Goal: Task Accomplishment & Management: Manage account settings

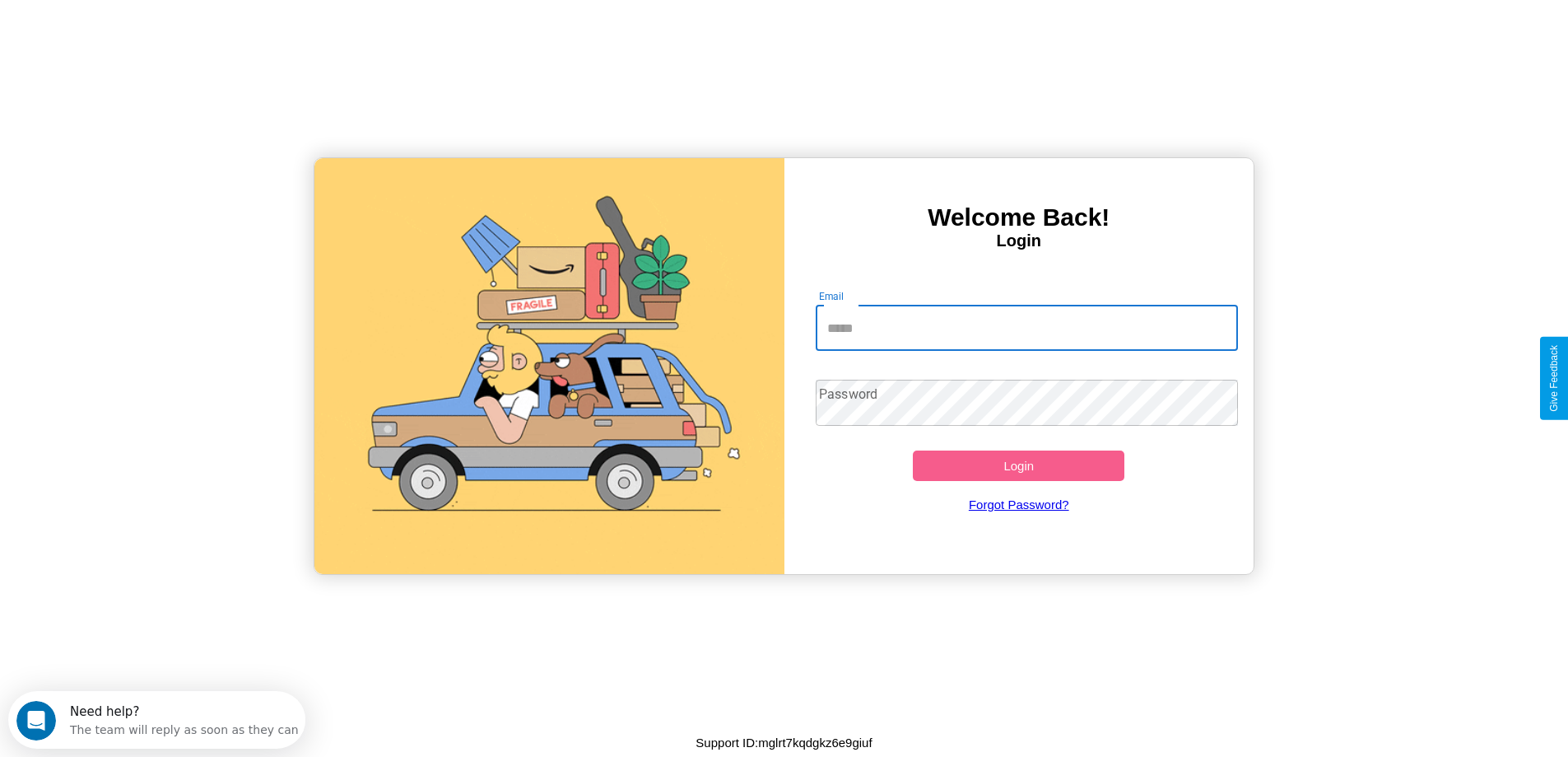
click at [1027, 328] on input "Email" at bounding box center [1027, 328] width 423 height 46
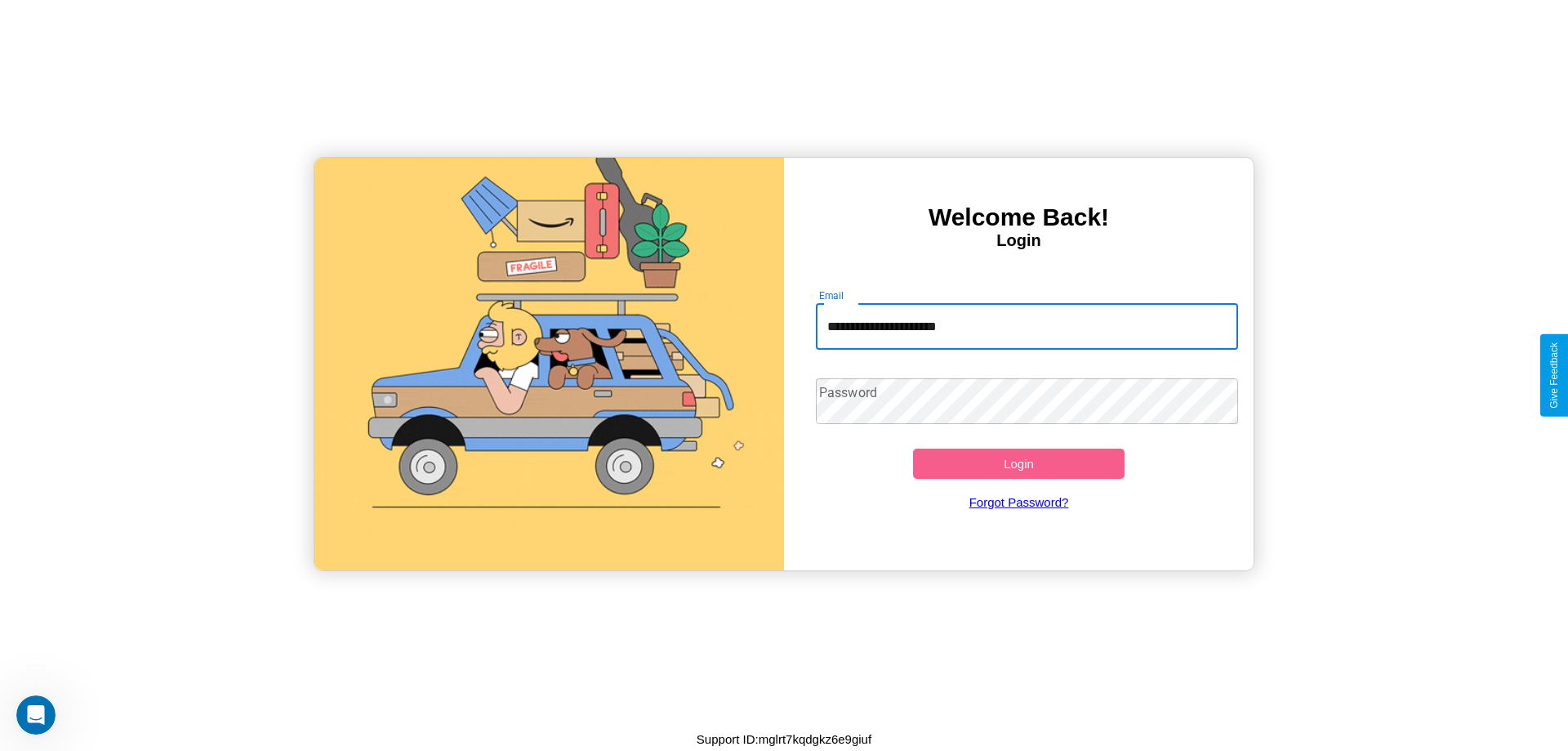
type input "**********"
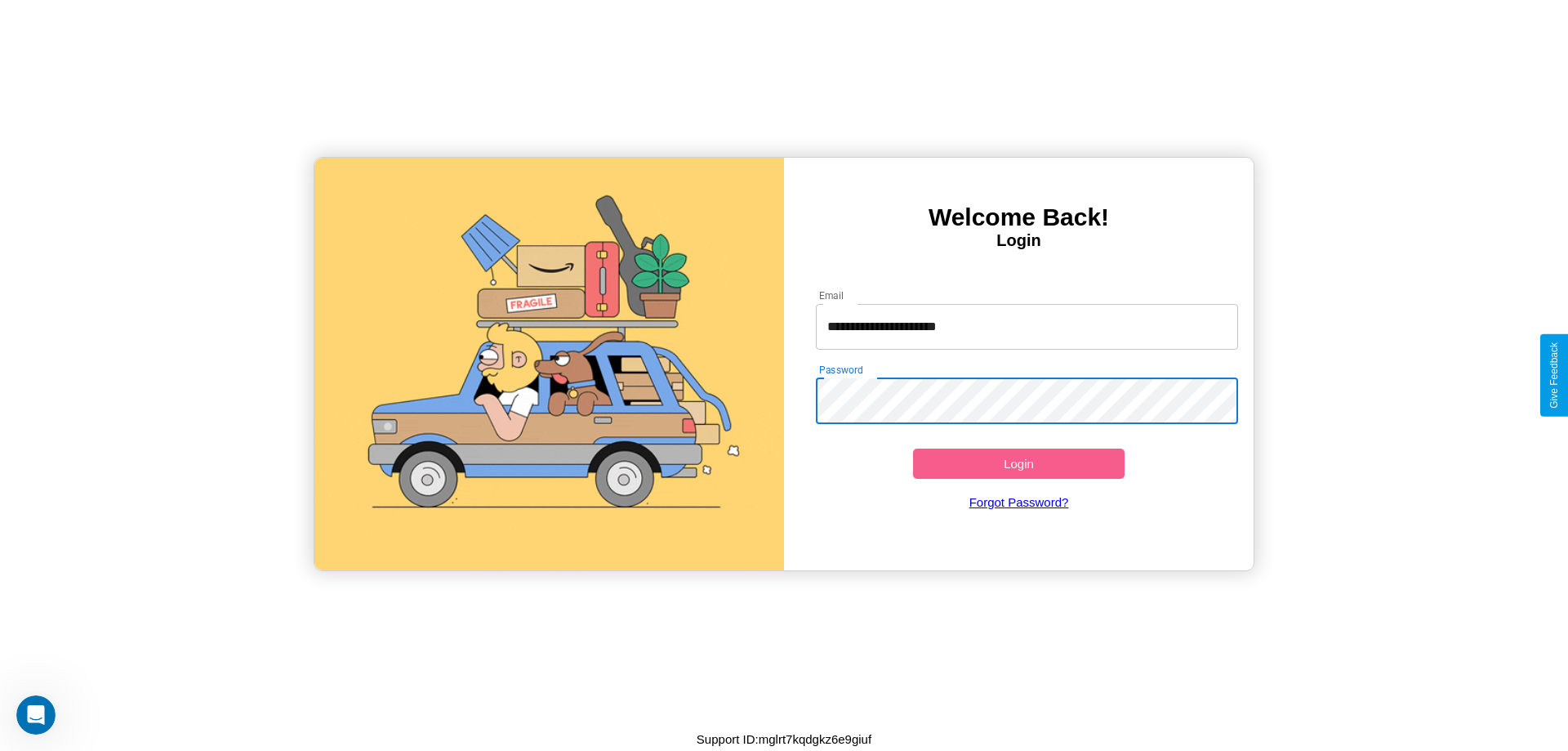
click at [1019, 463] on button "Login" at bounding box center [1019, 463] width 212 height 30
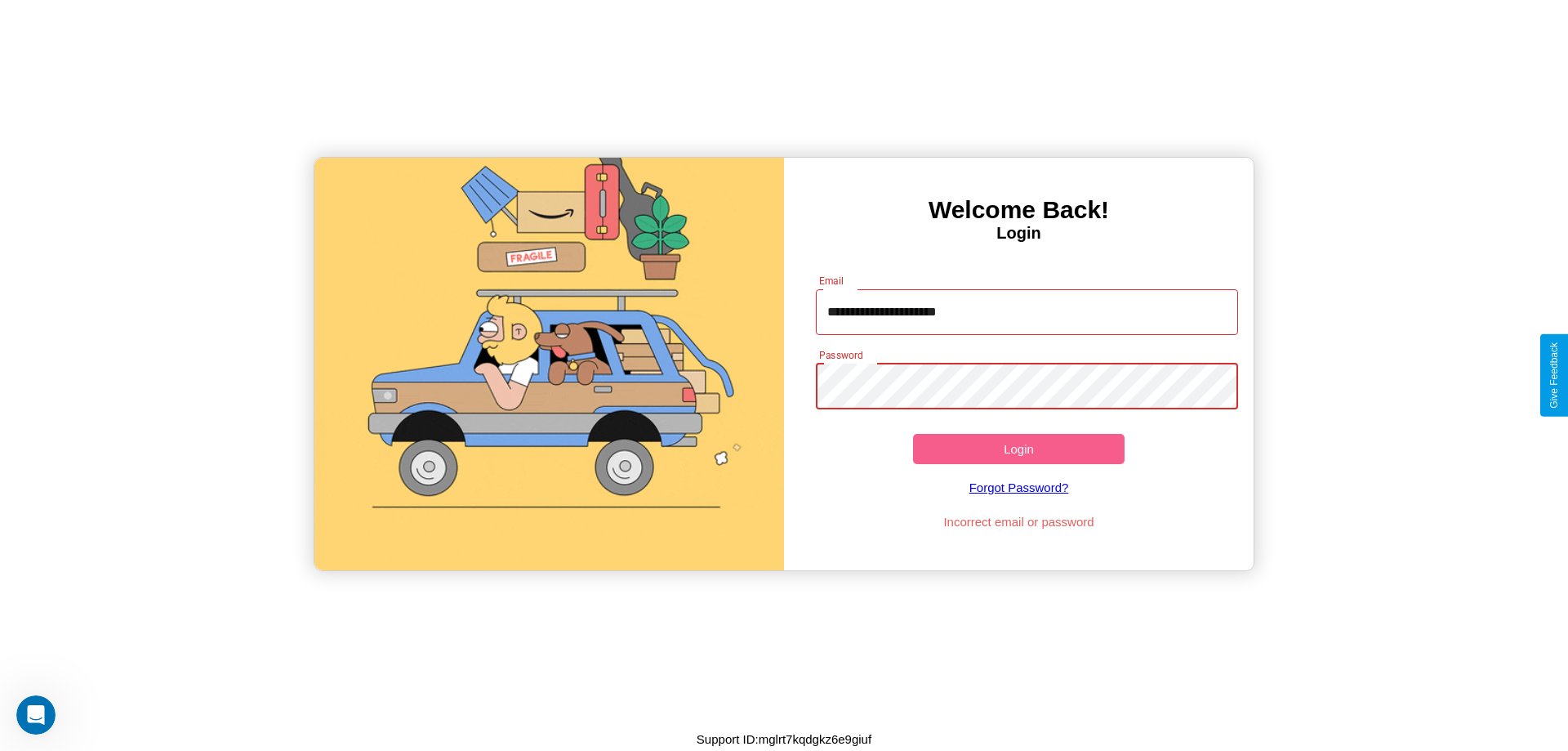
click at [1019, 448] on button "Login" at bounding box center [1019, 448] width 212 height 30
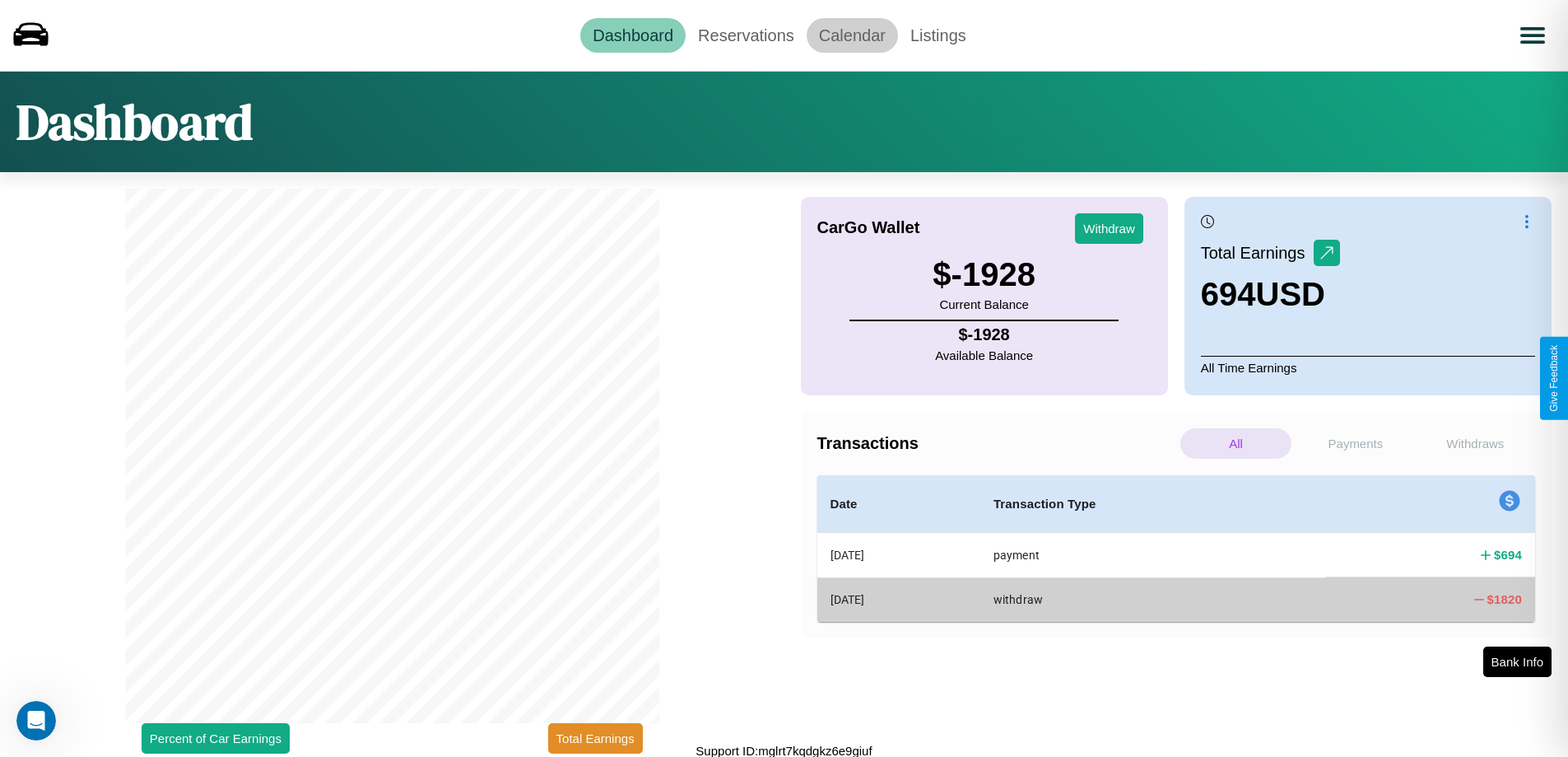
click at [852, 35] on link "Calendar" at bounding box center [852, 35] width 91 height 35
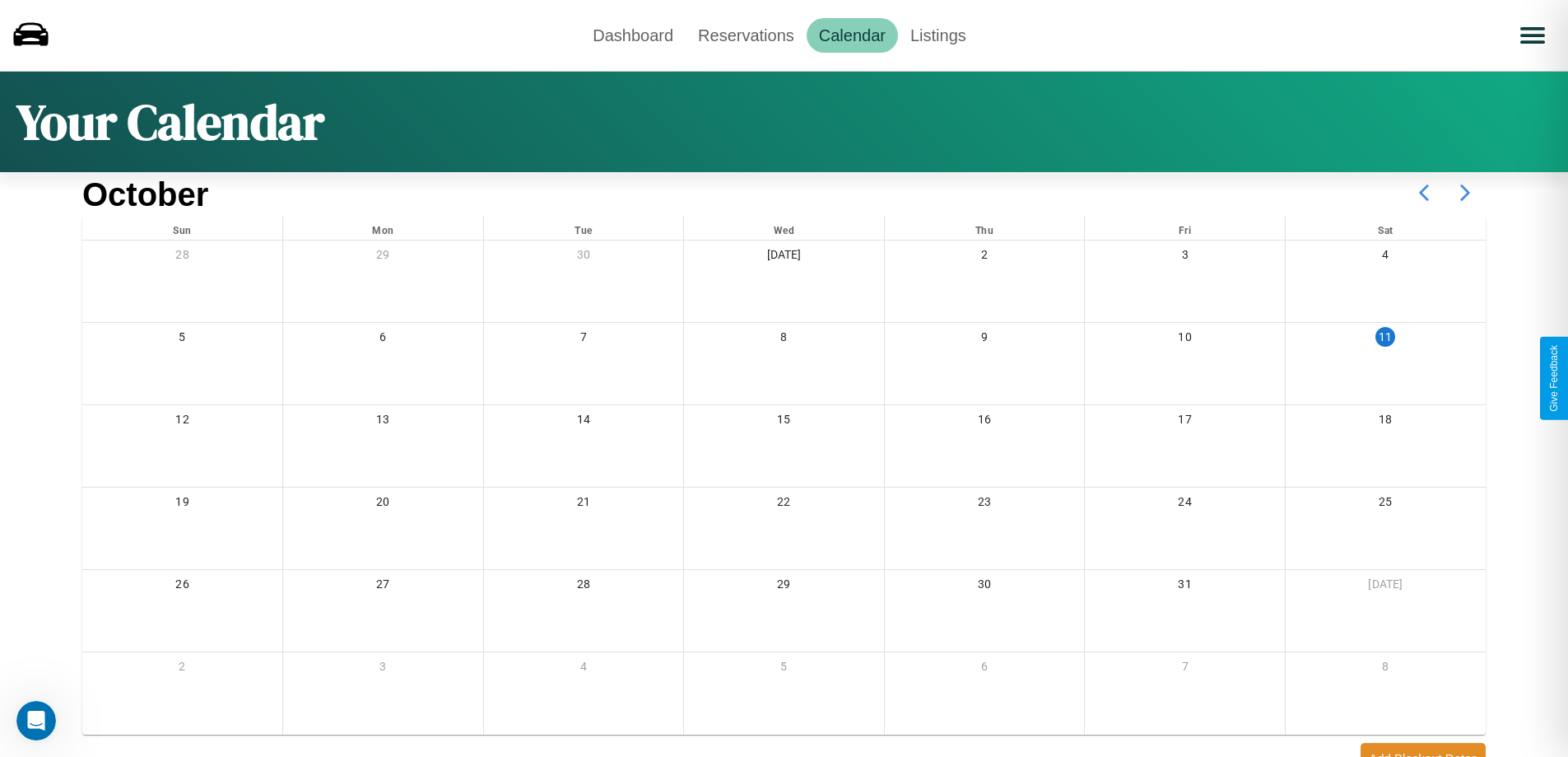
click at [1465, 192] on icon at bounding box center [1465, 192] width 41 height 41
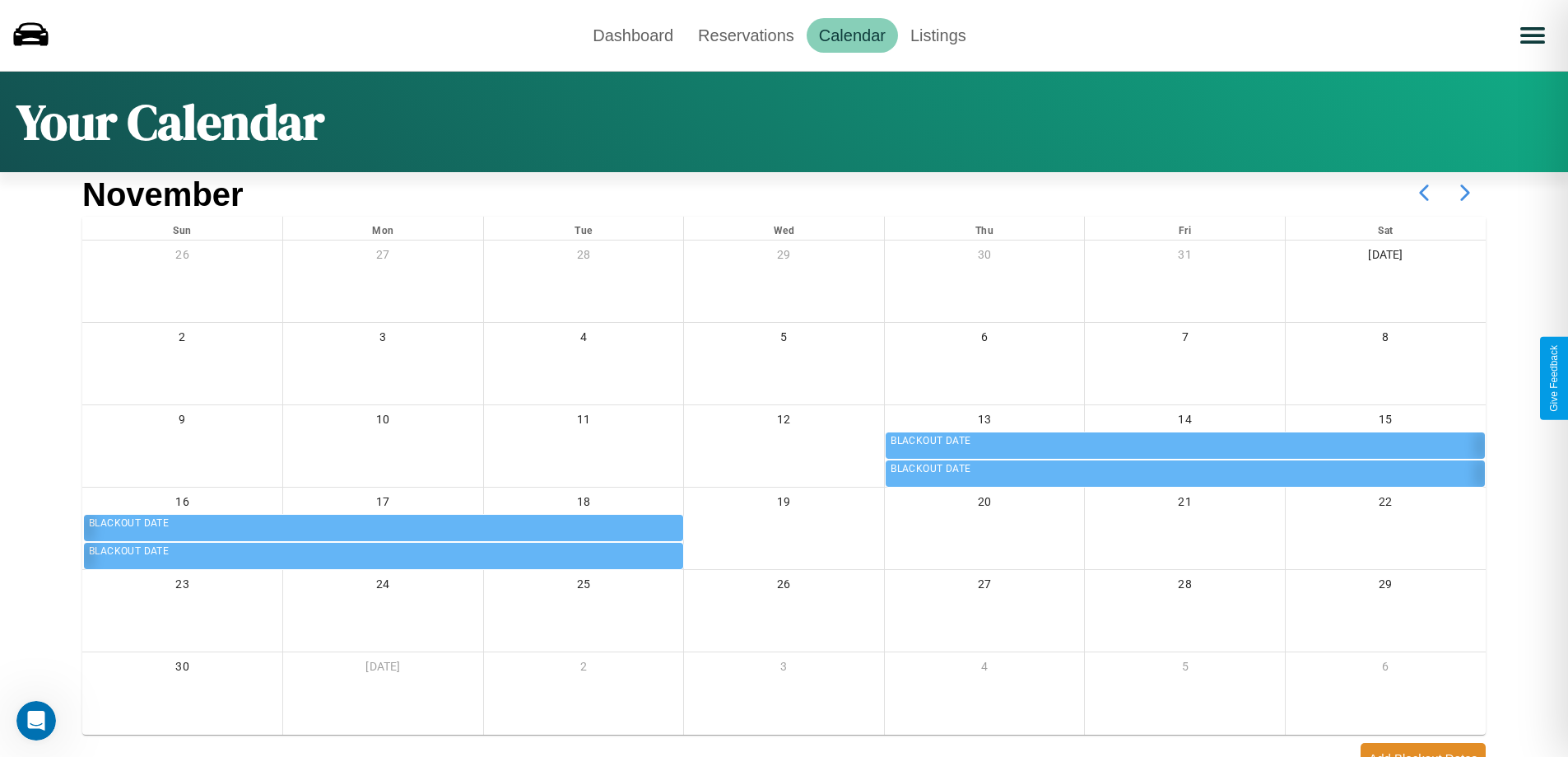
click at [1465, 192] on icon at bounding box center [1465, 192] width 41 height 41
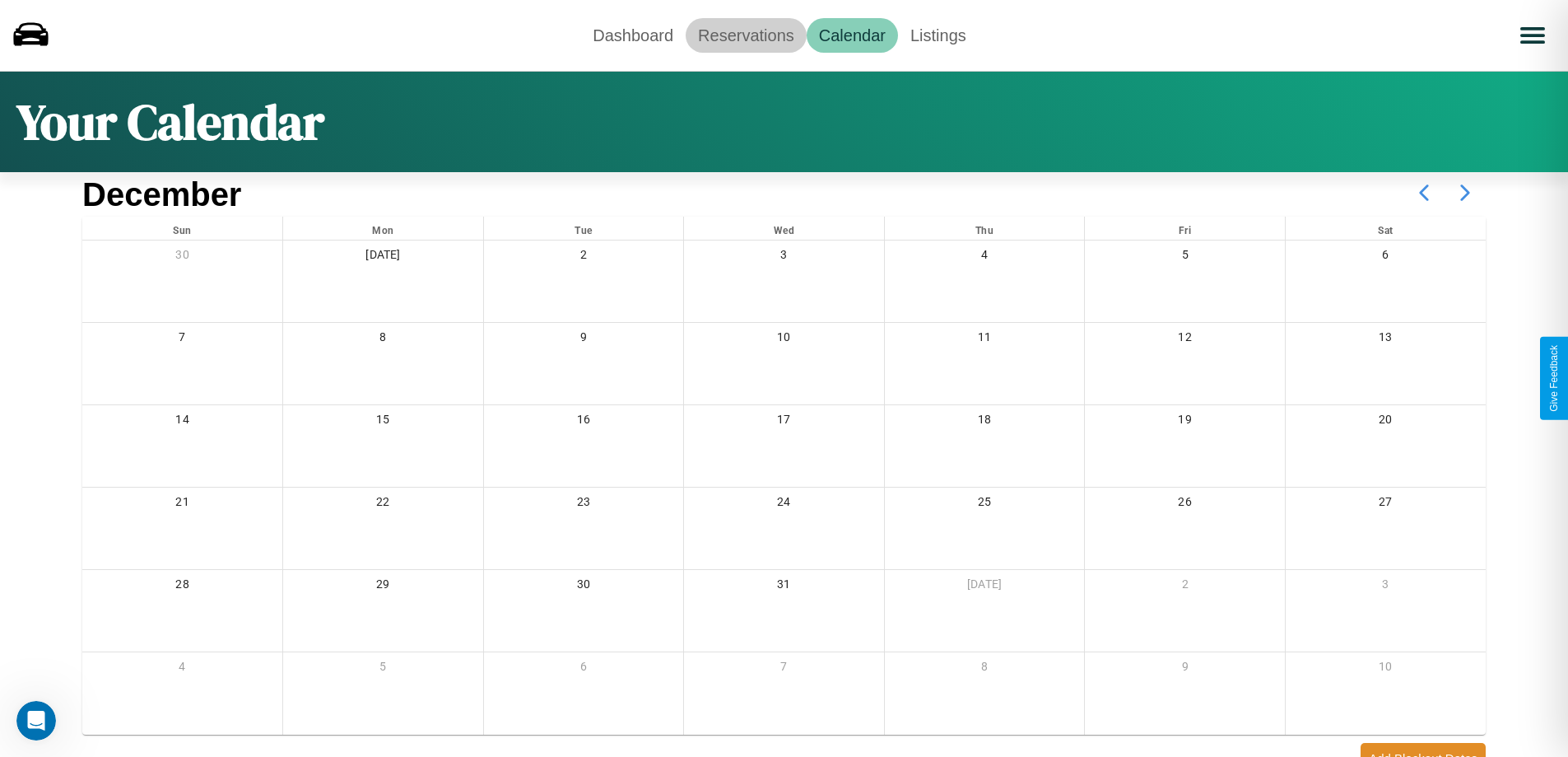
click at [746, 35] on link "Reservations" at bounding box center [746, 35] width 121 height 35
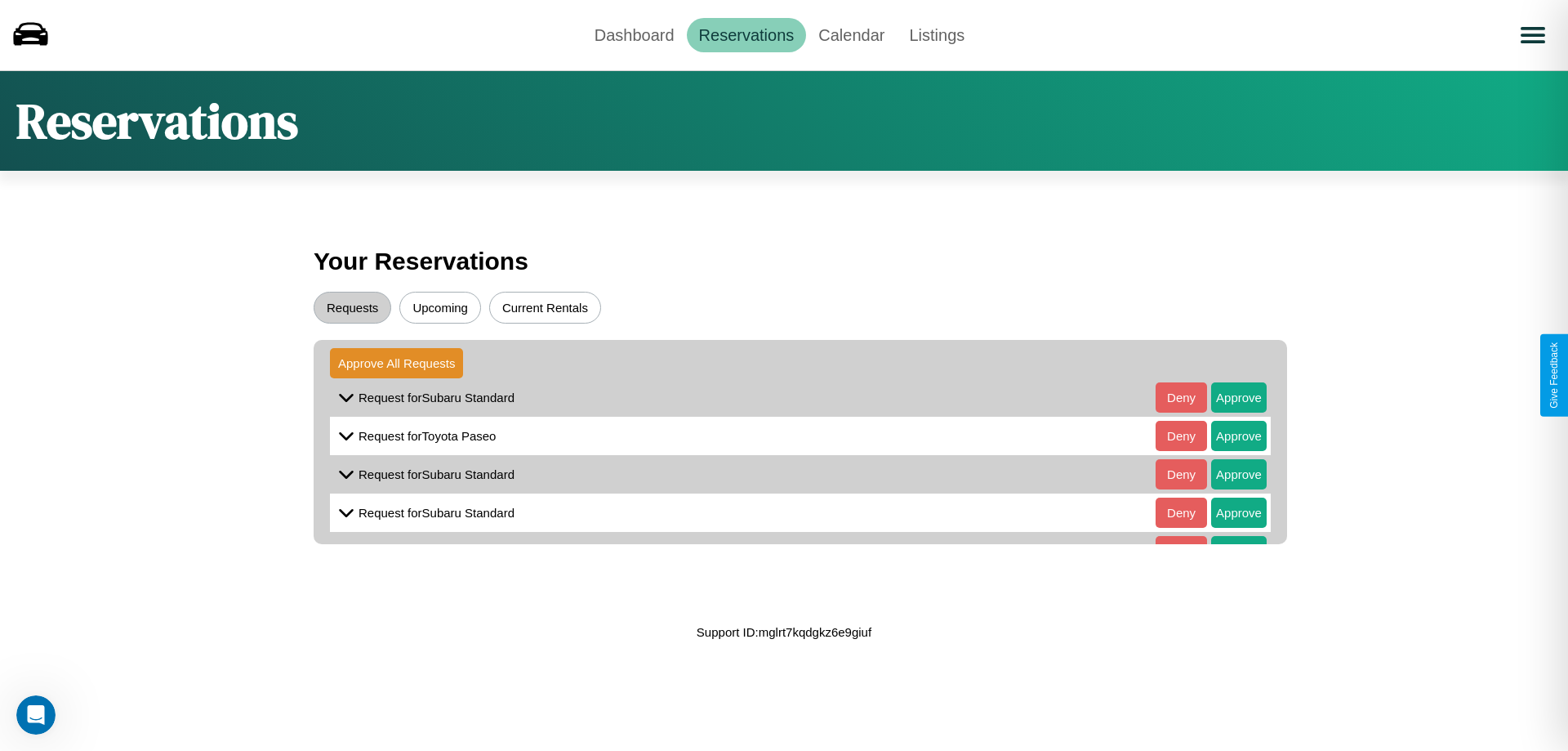
click at [440, 307] on button "Upcoming" at bounding box center [439, 308] width 82 height 32
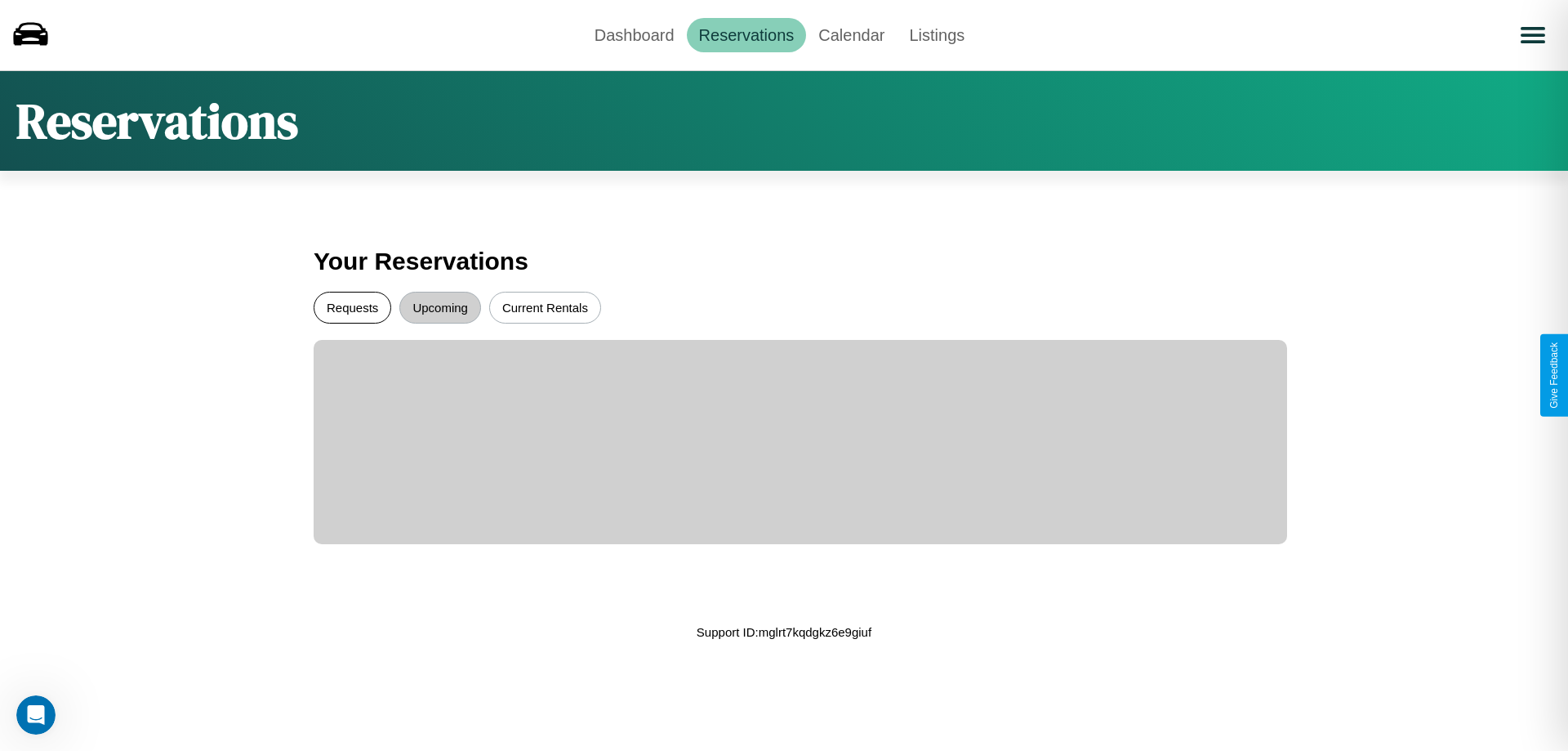
click at [352, 307] on button "Requests" at bounding box center [352, 308] width 77 height 32
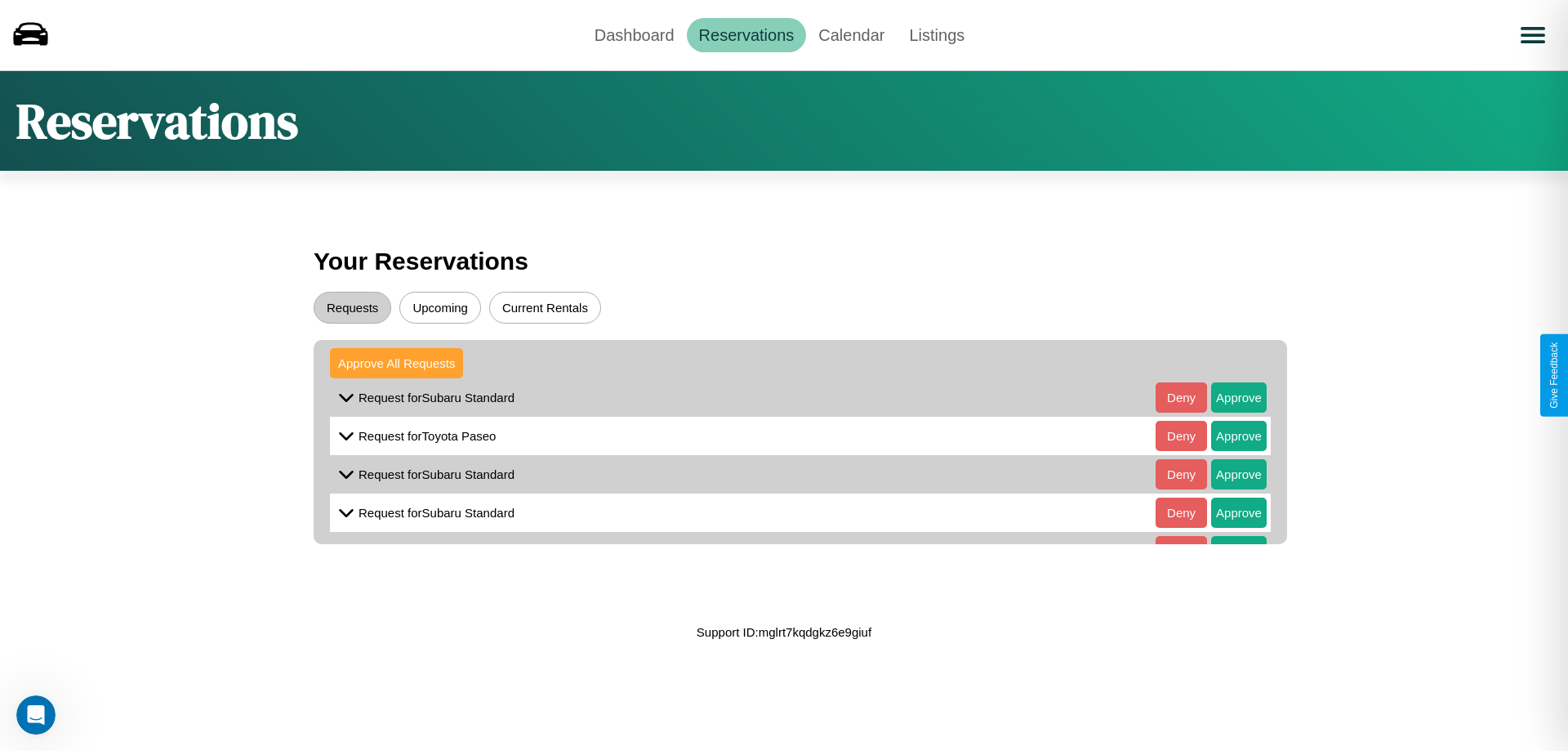
click at [396, 363] on button "Approve All Requests" at bounding box center [396, 363] width 133 height 30
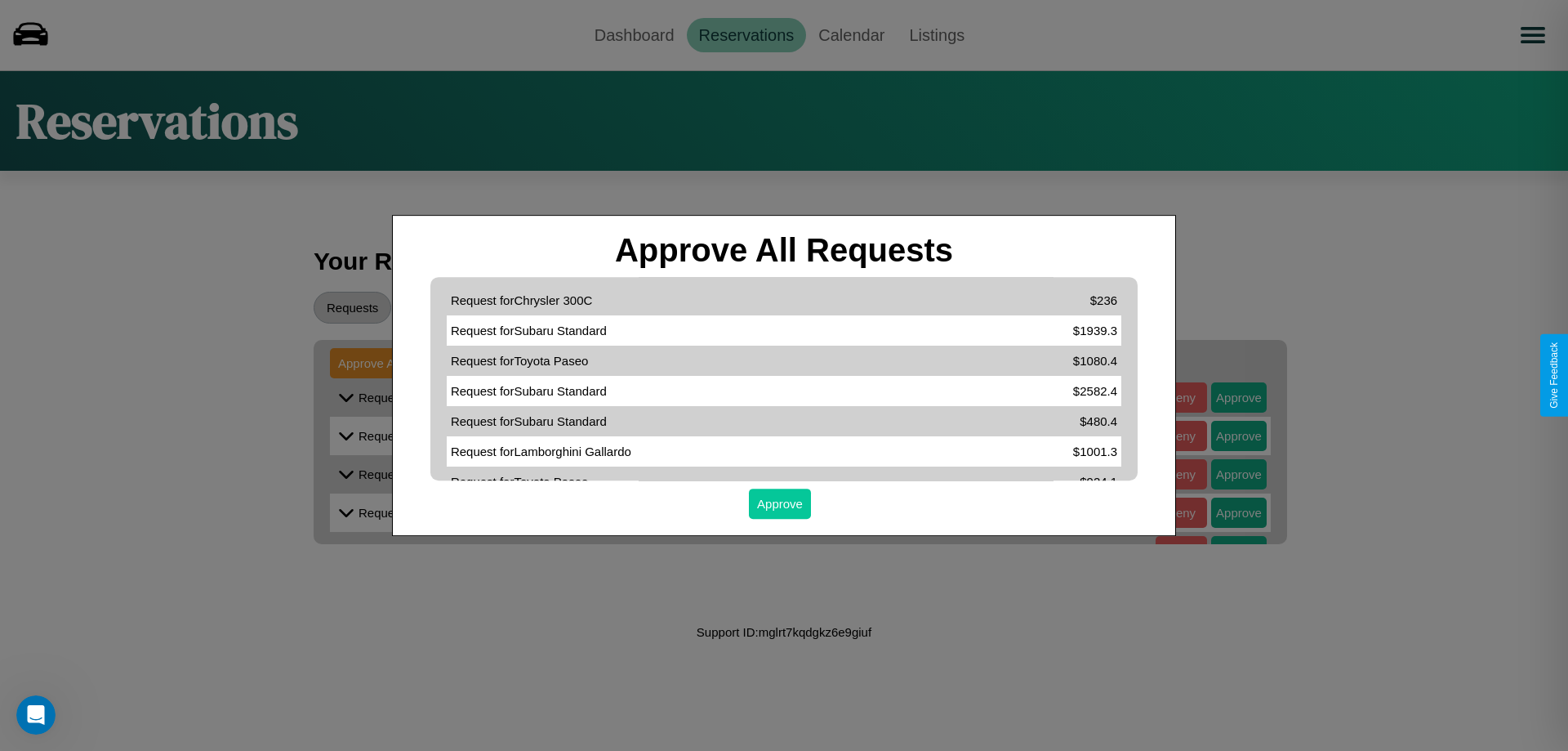
click at [780, 503] on button "Approve" at bounding box center [780, 504] width 62 height 30
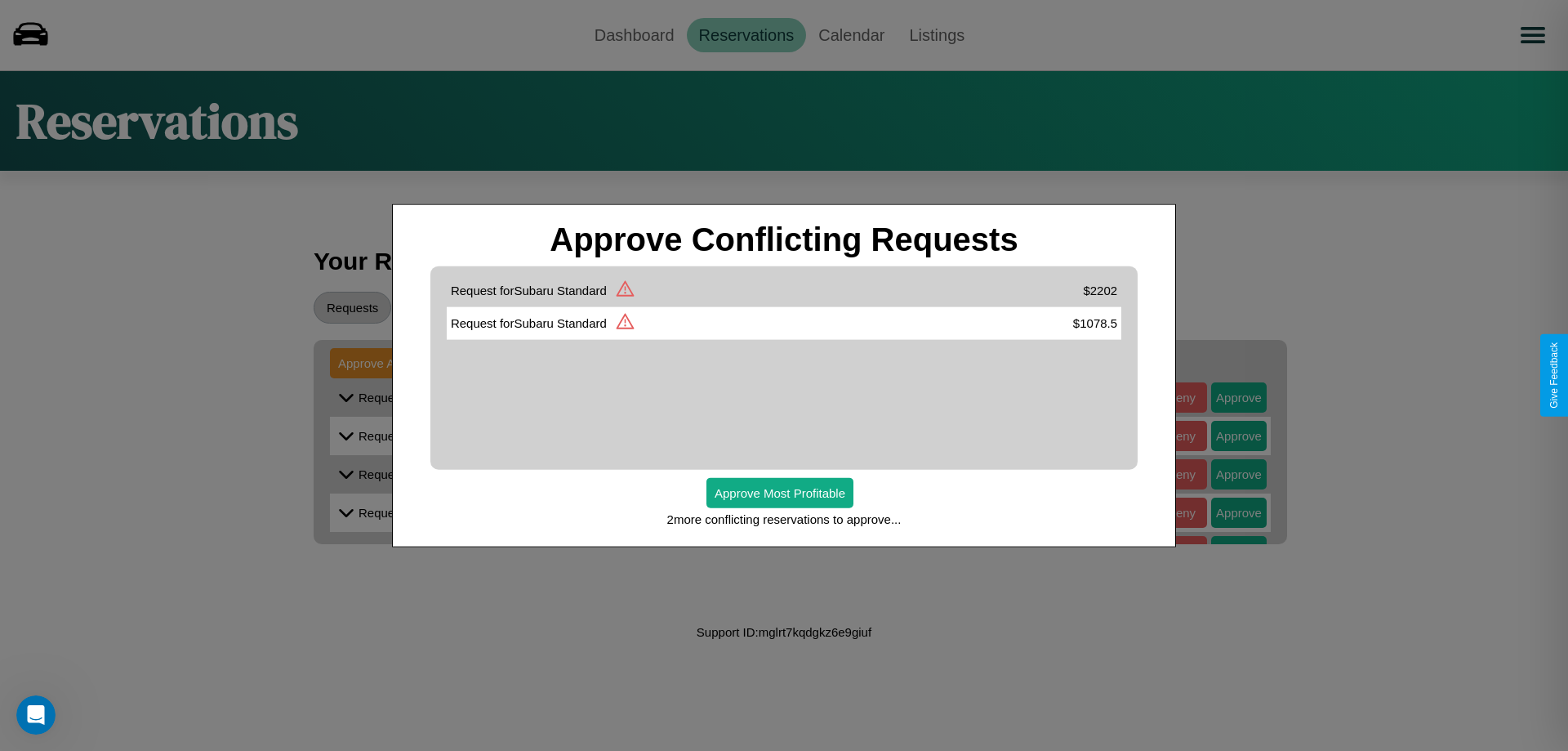
click at [545, 307] on div "Request for Subaru Standard $ 1078.5" at bounding box center [784, 322] width 675 height 33
